Goal: Transaction & Acquisition: Purchase product/service

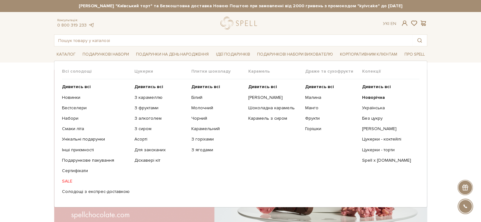
click at [323, 73] on span "Драже та сухофрукти" at bounding box center [333, 72] width 57 height 6
click at [321, 83] on ul "Дивитись всі Малина Манго Фрукти Горішки" at bounding box center [333, 139] width 57 height 120
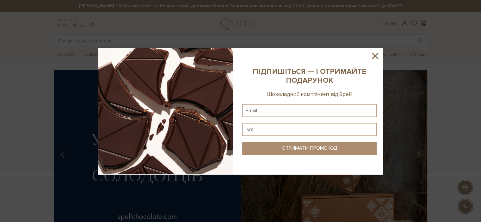
click at [321, 86] on sys-column-static at bounding box center [309, 111] width 147 height 127
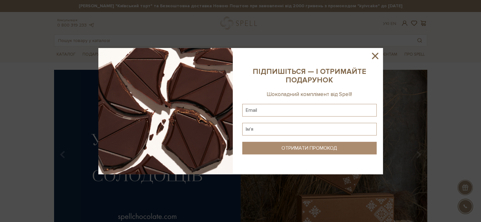
click at [377, 56] on icon at bounding box center [375, 56] width 11 height 11
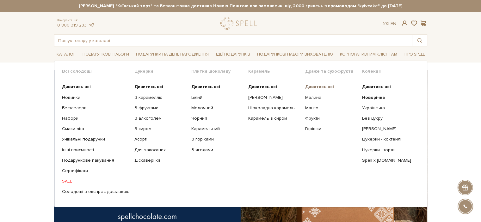
click at [320, 88] on b "Дивитись всі" at bounding box center [319, 86] width 29 height 5
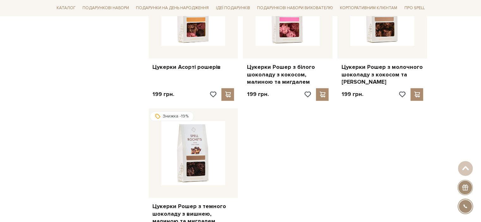
scroll to position [728, 0]
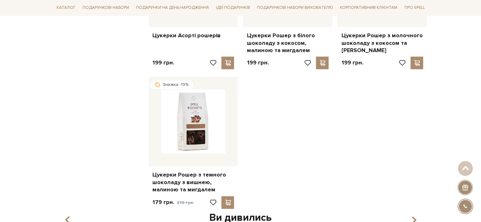
drag, startPoint x: 465, startPoint y: 1, endPoint x: 123, endPoint y: 177, distance: 385.1
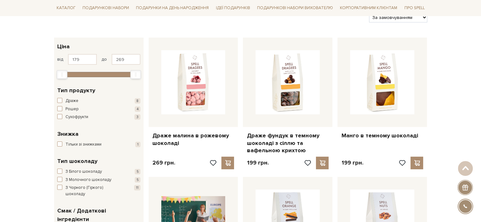
scroll to position [95, 0]
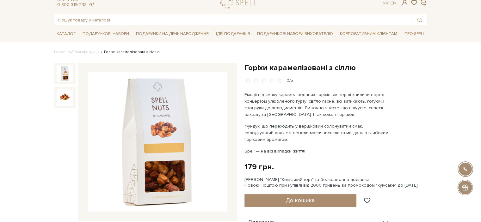
scroll to position [32, 0]
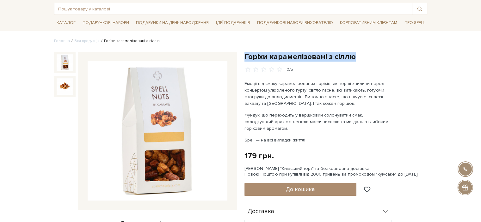
drag, startPoint x: 244, startPoint y: 57, endPoint x: 353, endPoint y: 59, distance: 109.2
click at [353, 59] on h1 "Горіхи карамелізовані з сіллю" at bounding box center [336, 57] width 183 height 10
